Goal: Task Accomplishment & Management: Manage account settings

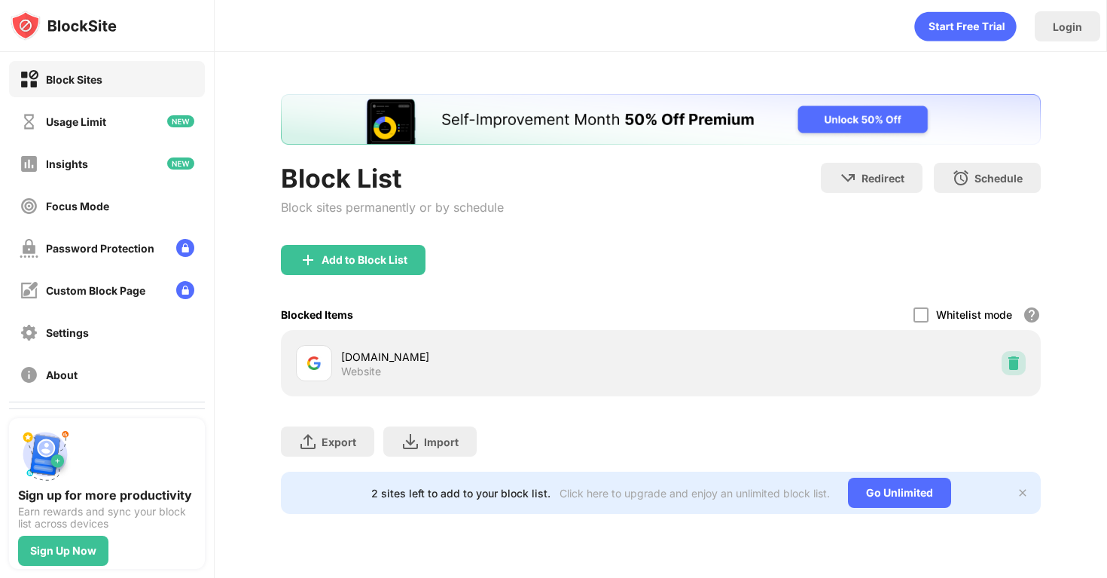
click at [1020, 365] on img at bounding box center [1013, 362] width 15 height 15
